Goal: Task Accomplishment & Management: Manage account settings

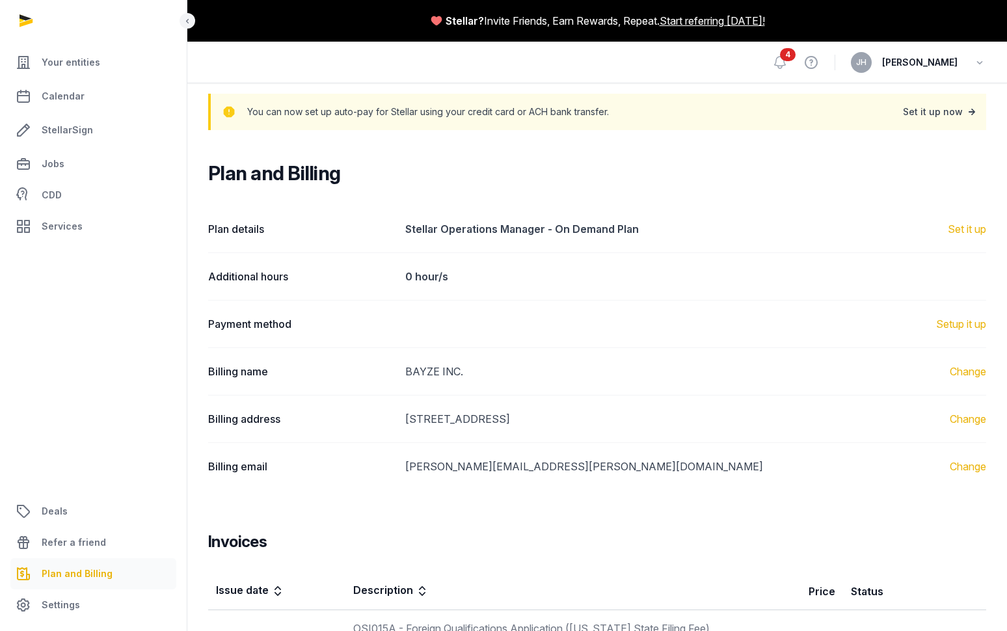
click at [945, 116] on div "Set it up now" at bounding box center [940, 112] width 75 height 18
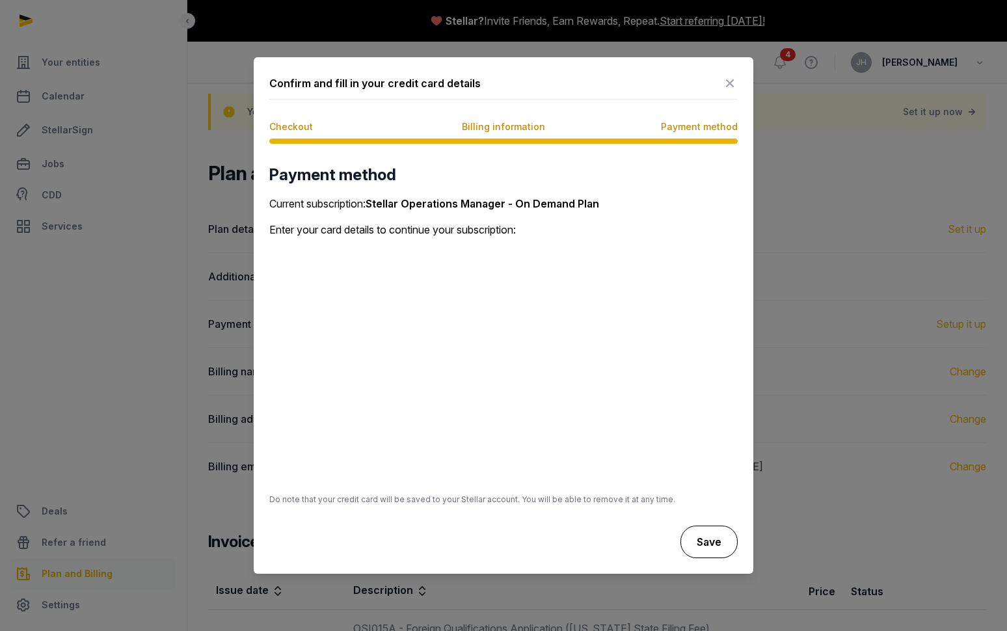
click at [715, 540] on button "Save" at bounding box center [708, 541] width 57 height 33
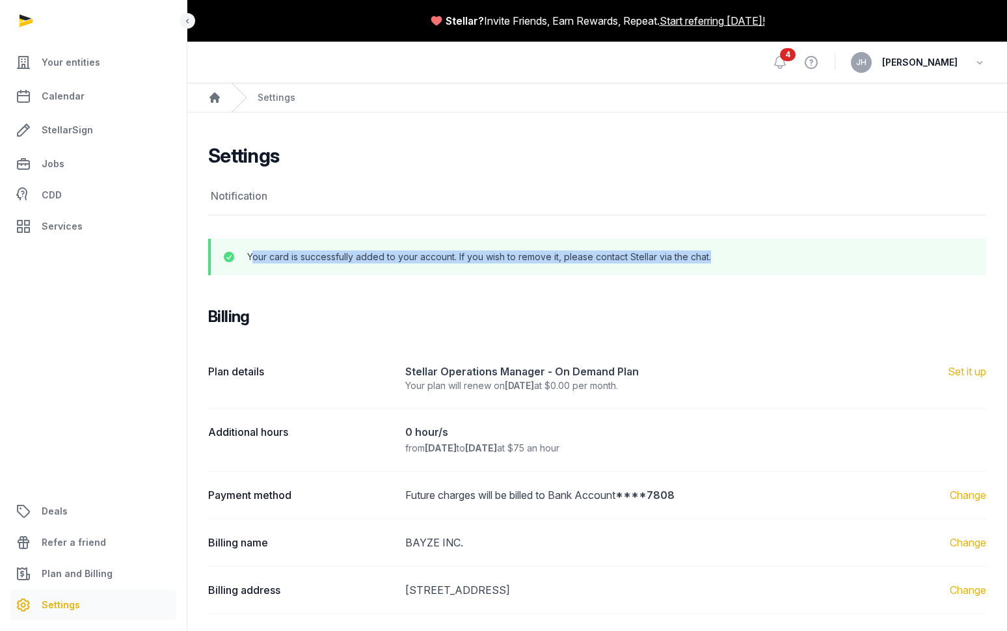
drag, startPoint x: 252, startPoint y: 258, endPoint x: 736, endPoint y: 261, distance: 483.9
click at [736, 261] on div "Your card is successfully added to your account. If you wish to remove it, plea…" at bounding box center [612, 256] width 731 height 13
drag, startPoint x: 408, startPoint y: 446, endPoint x: 632, endPoint y: 448, distance: 224.4
click at [632, 448] on dd "0 hour/s from [DATE] to [DATE] at $75 an hour" at bounding box center [695, 439] width 581 height 31
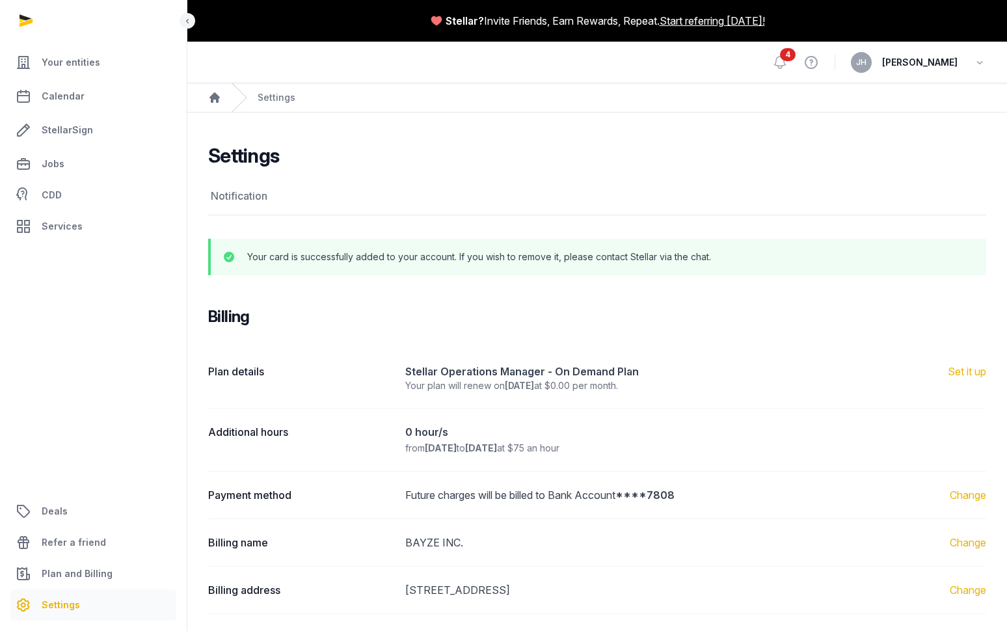
drag, startPoint x: 632, startPoint y: 448, endPoint x: 597, endPoint y: 518, distance: 77.9
click at [597, 518] on div "Payment method Future charges will be billed to Bank Account ****7808 Change" at bounding box center [597, 494] width 778 height 47
